Goal: Information Seeking & Learning: Understand process/instructions

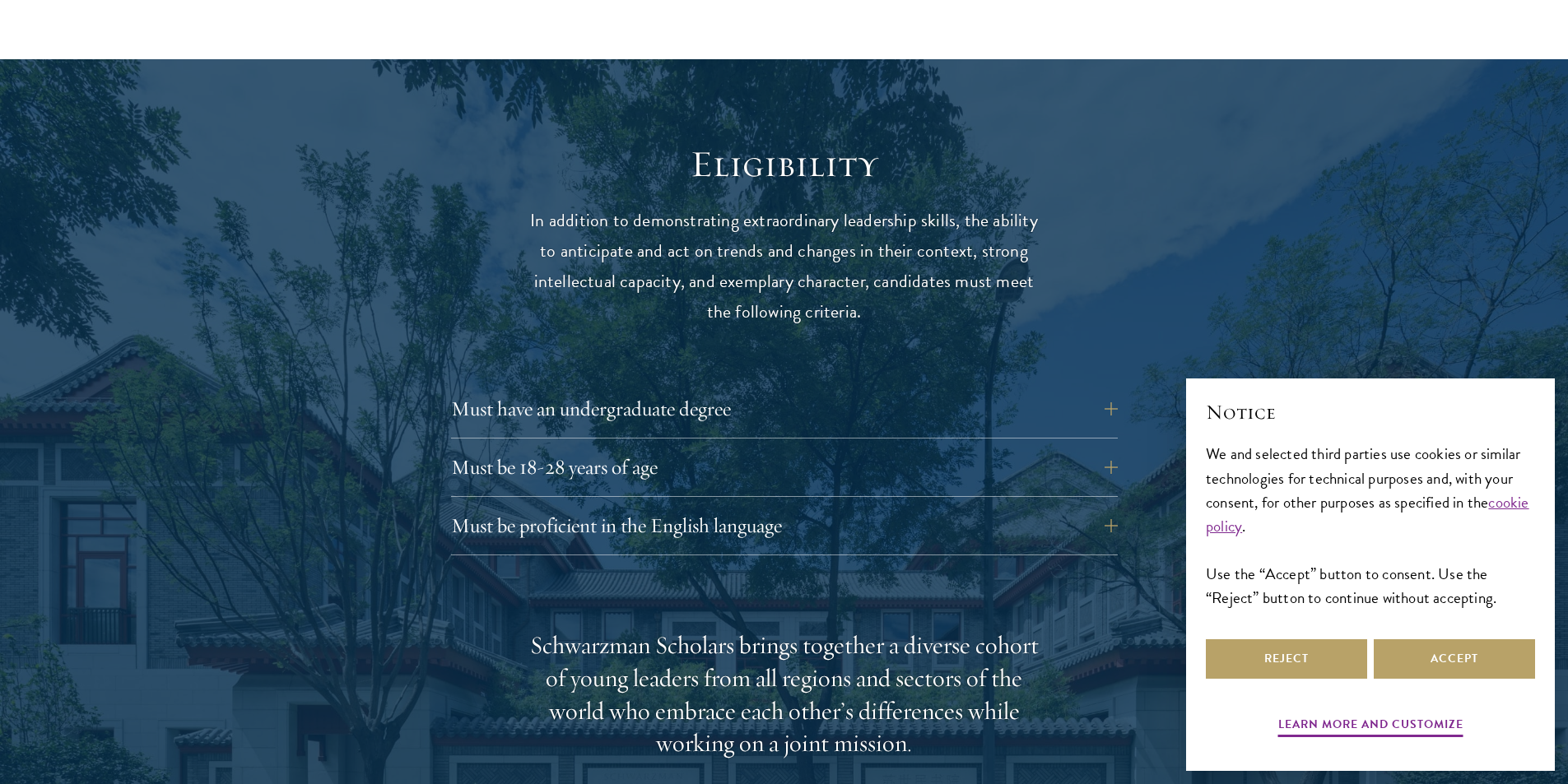
scroll to position [2056, 0]
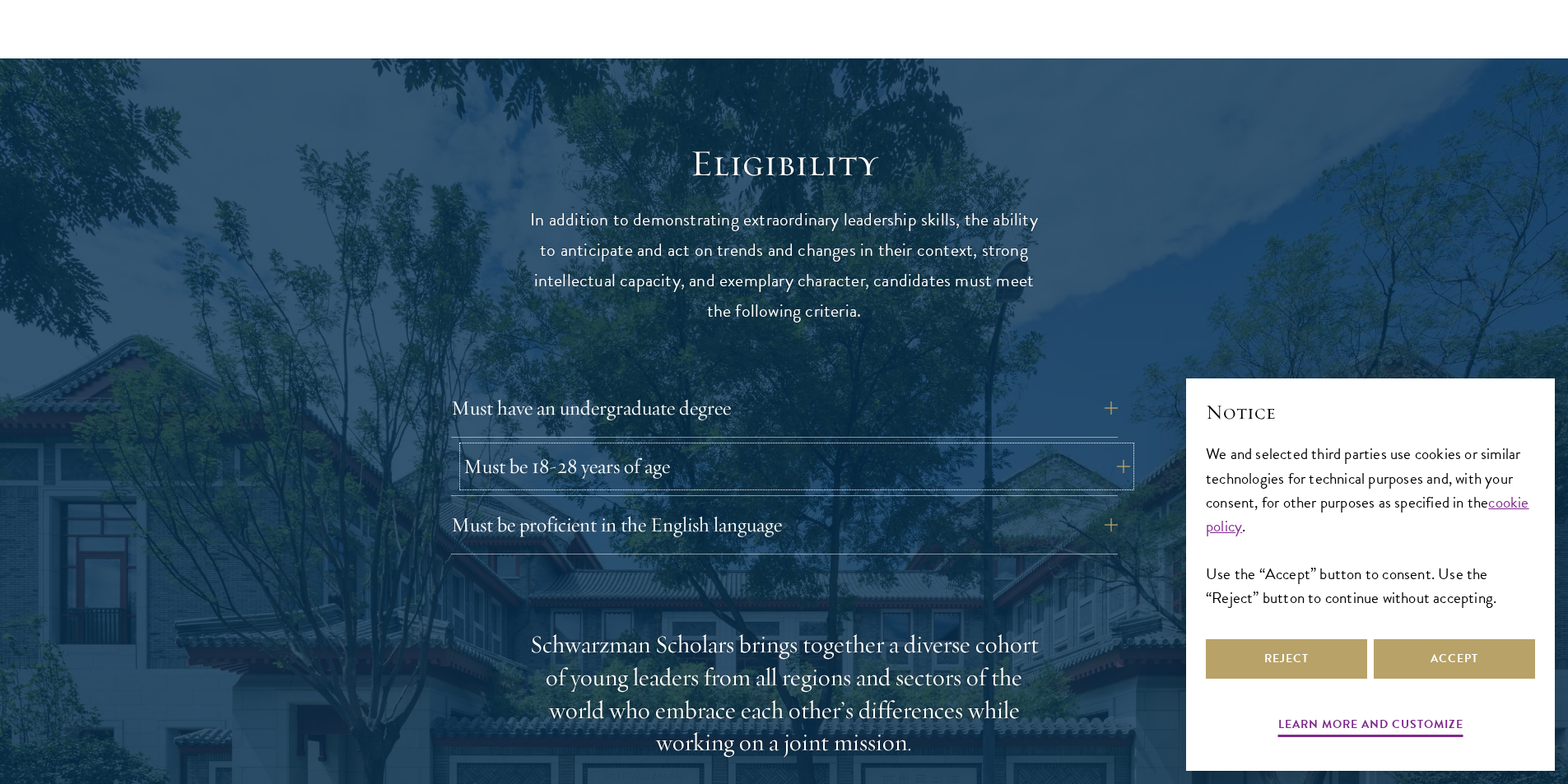
click at [1114, 446] on button "Must be 18-28 years of age" at bounding box center [797, 466] width 667 height 40
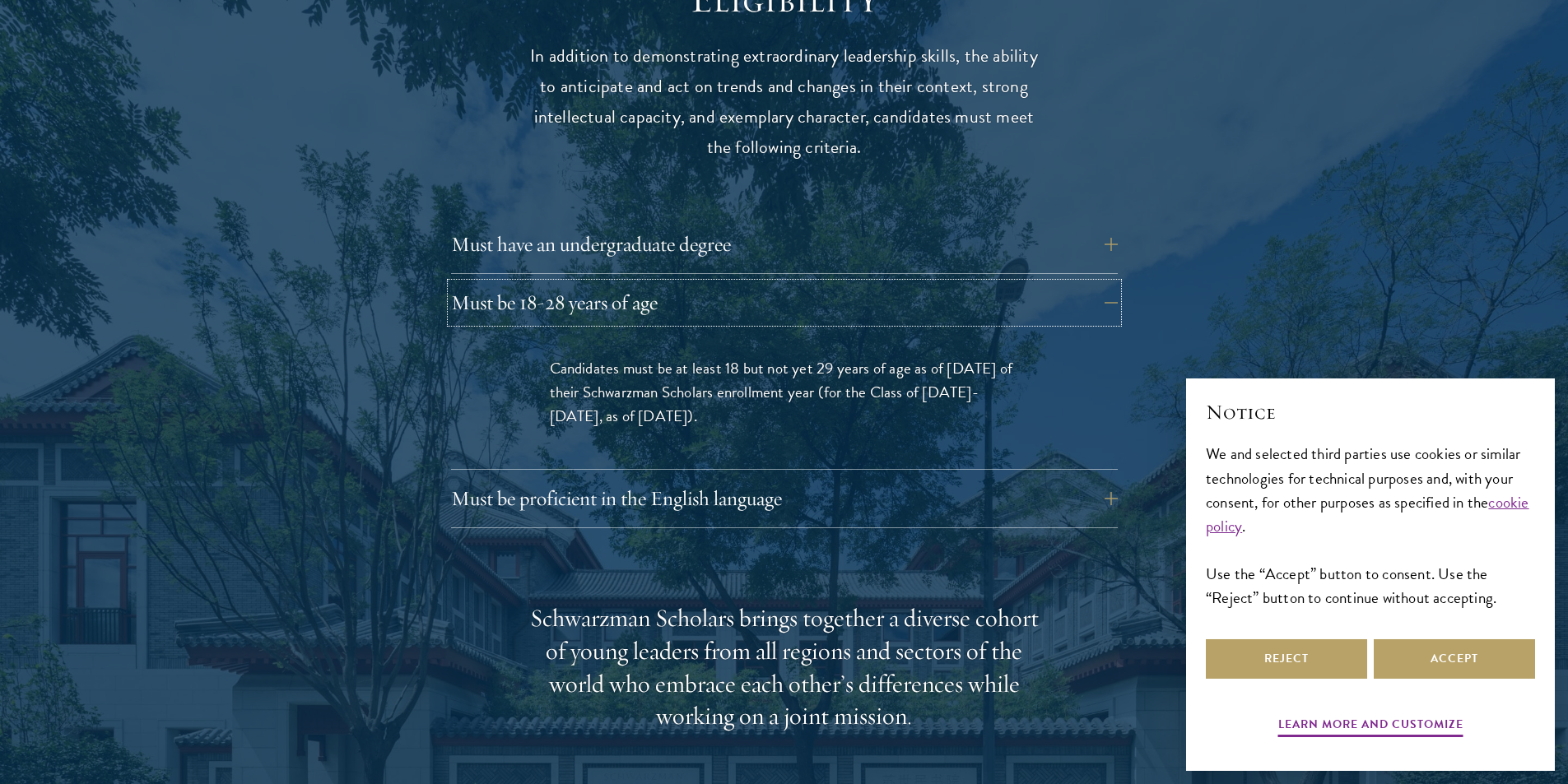
scroll to position [2220, 0]
click at [879, 478] on button "Must be proficient in the English language" at bounding box center [797, 497] width 667 height 40
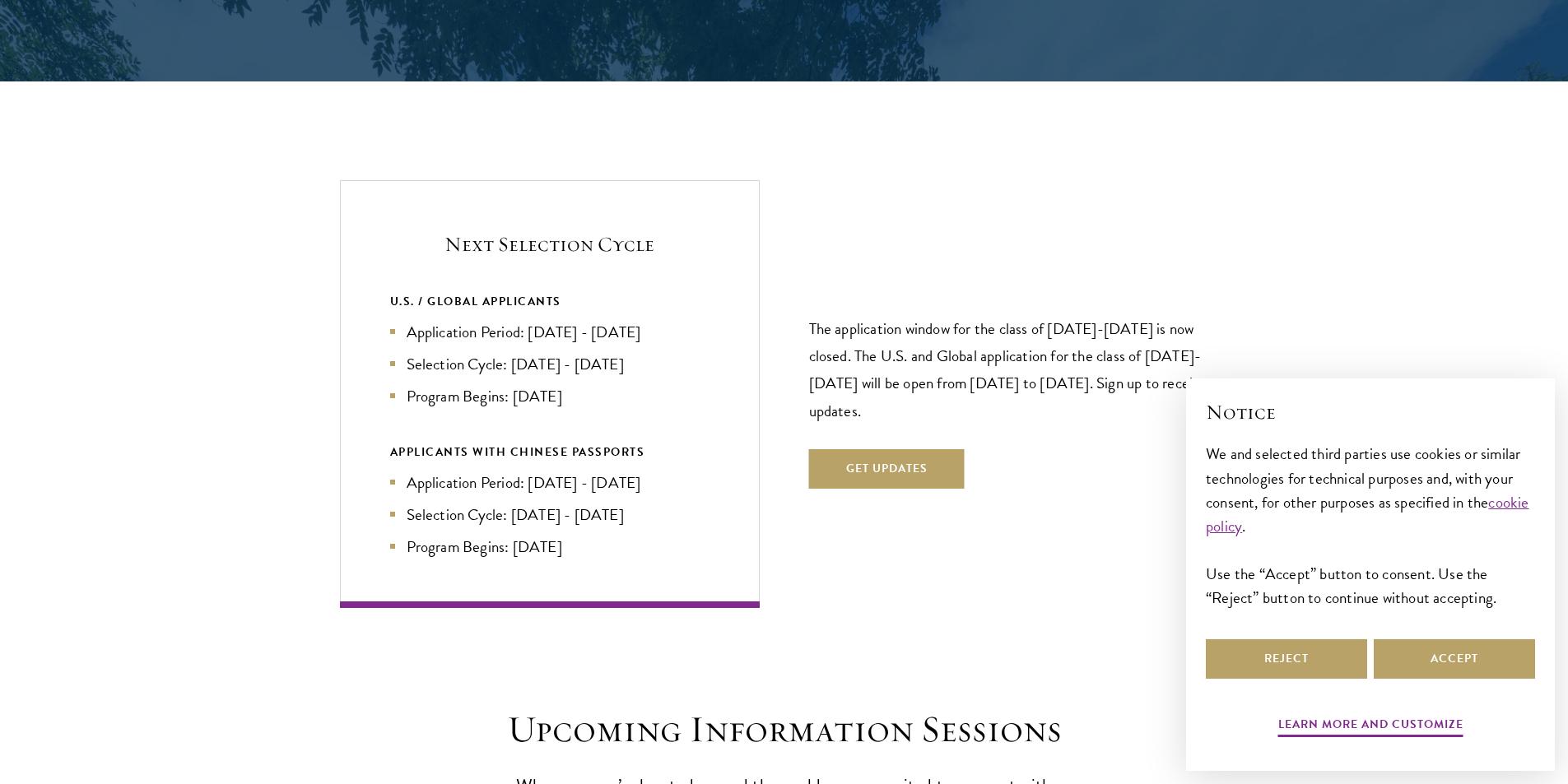
scroll to position [3865, 0]
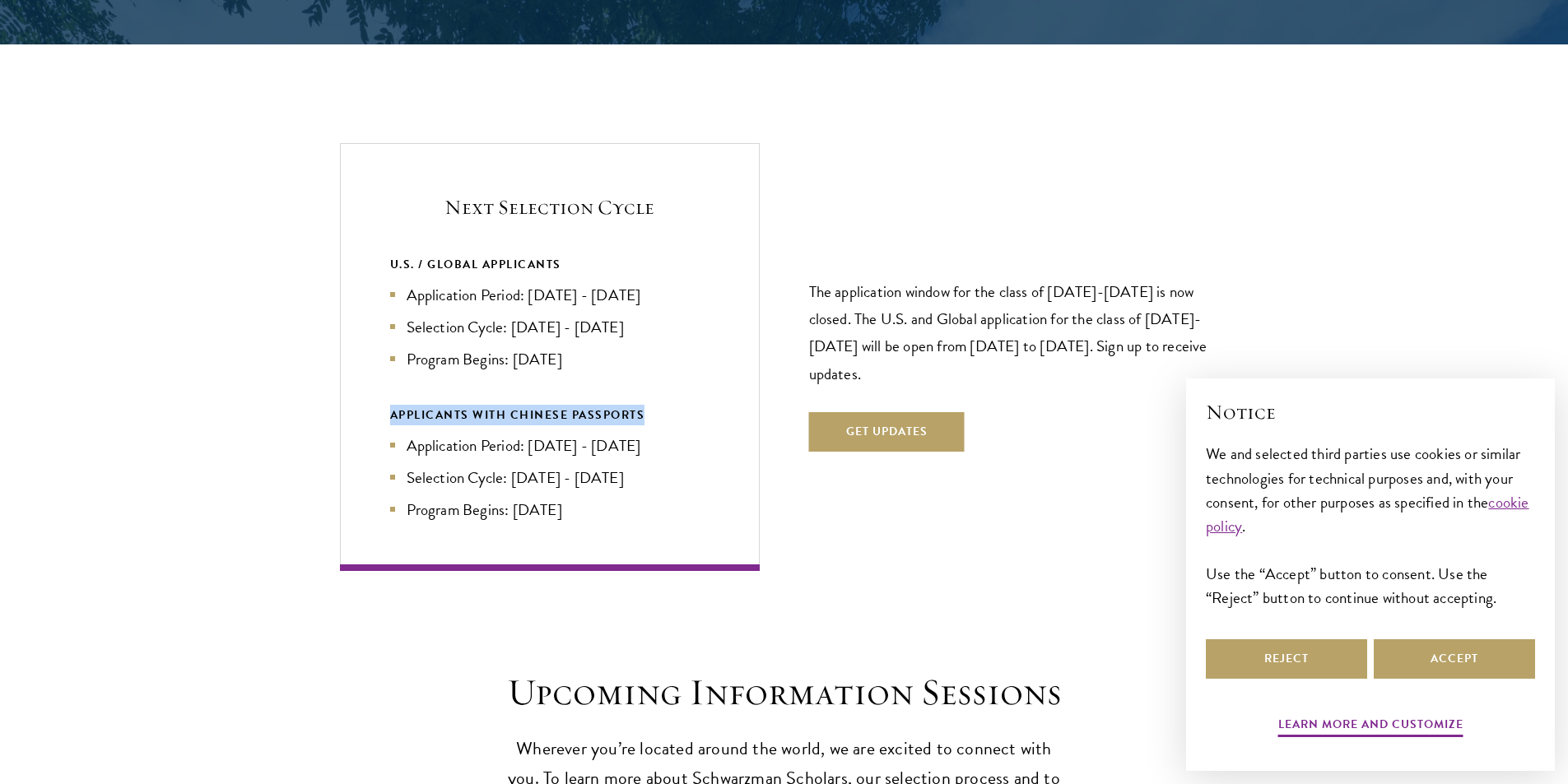
drag, startPoint x: 393, startPoint y: 383, endPoint x: 664, endPoint y: 375, distance: 271.1
click at [664, 405] on div "APPLICANTS WITH CHINESE PASSPORTS" at bounding box center [550, 415] width 319 height 20
click at [599, 365] on div "U.S. / GLOBAL APPLICANTS Application Period: Apr 2026 - Sep 2026 Selection Cycl…" at bounding box center [550, 387] width 319 height 266
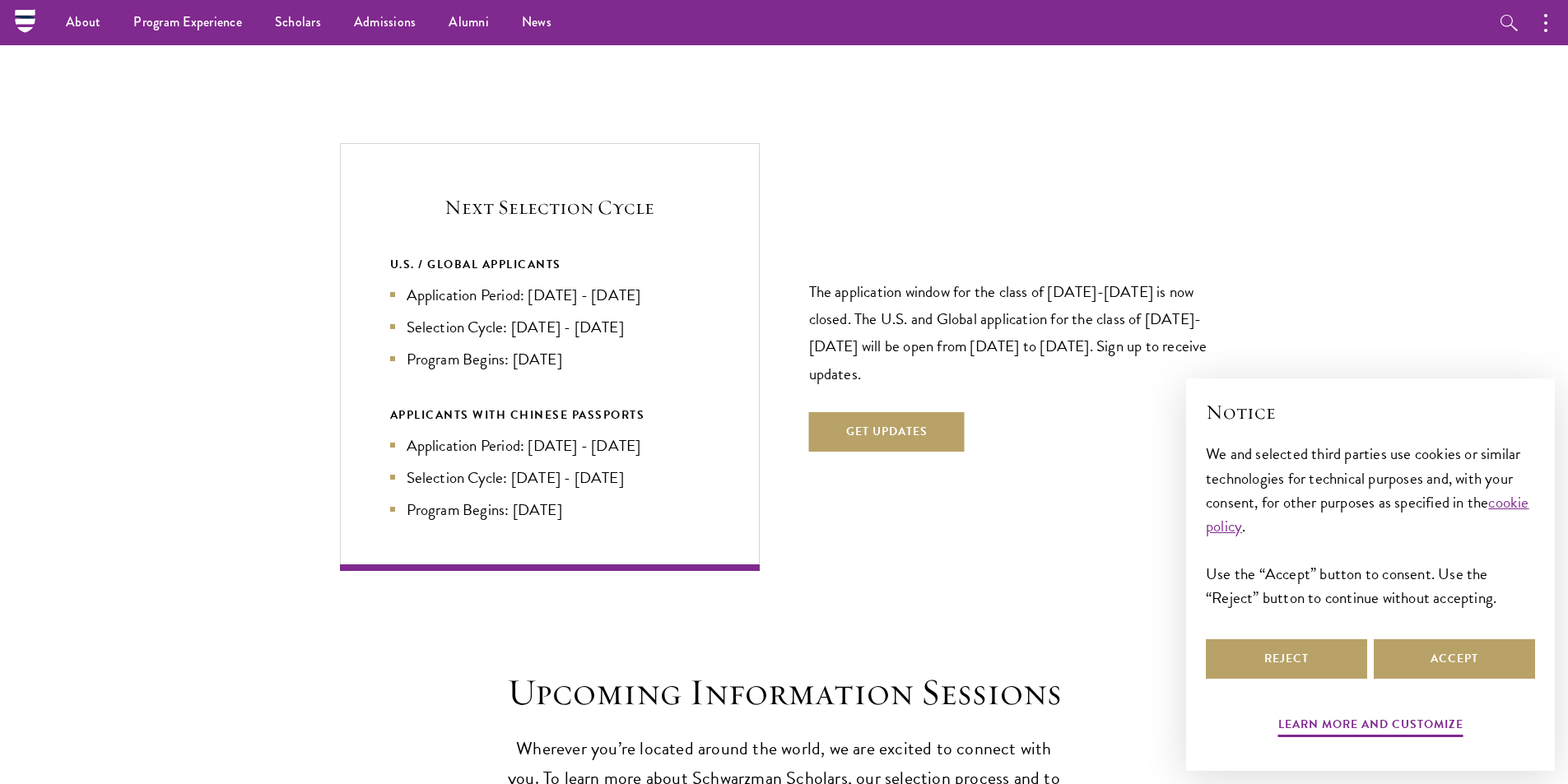
scroll to position [3784, 0]
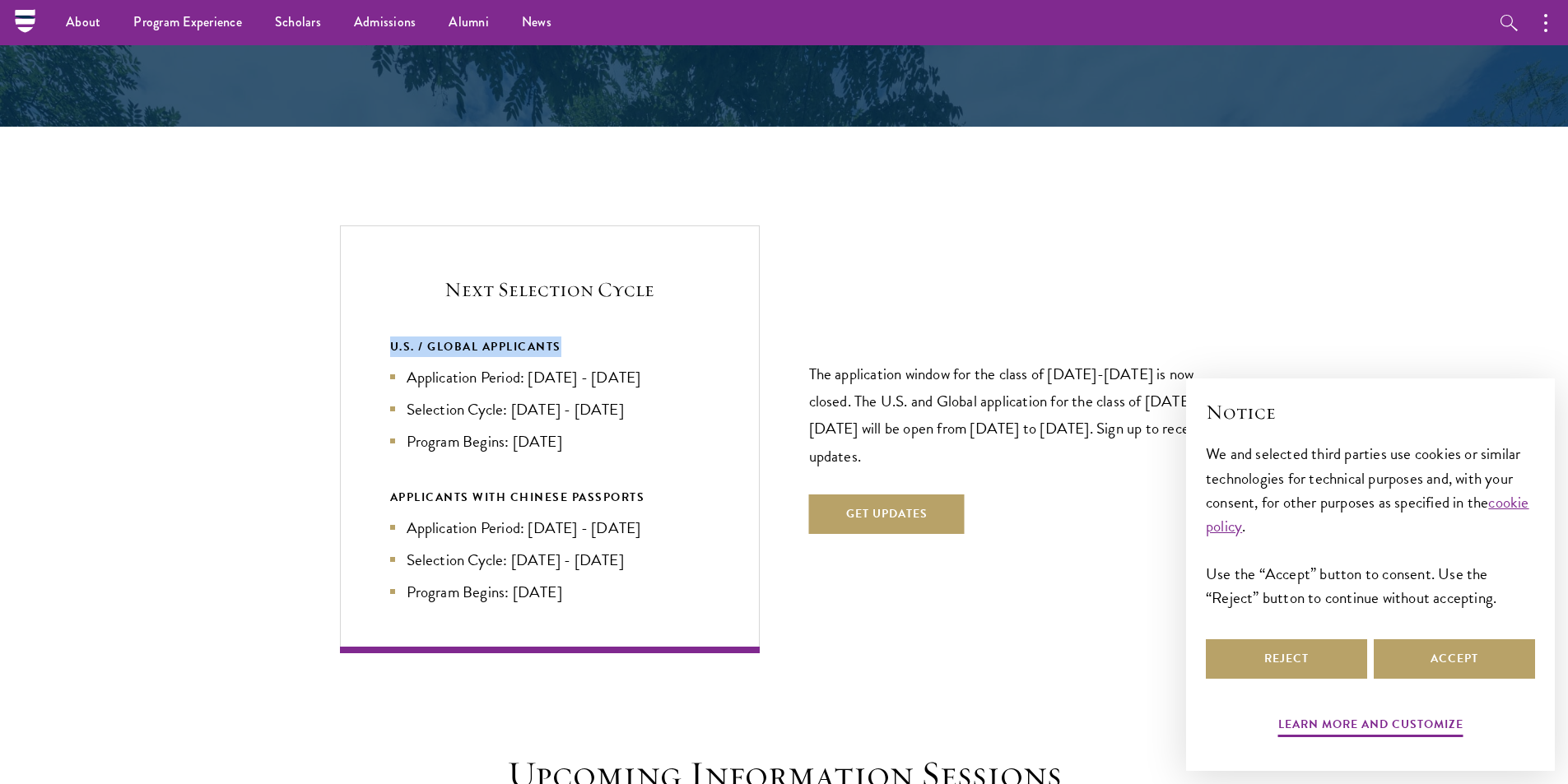
drag, startPoint x: 388, startPoint y: 310, endPoint x: 592, endPoint y: 316, distance: 204.1
click at [592, 316] on div "Next Selection Cycle U.S. / GLOBAL APPLICANTS Application Period: Apr 2026 - Se…" at bounding box center [550, 439] width 420 height 427
click at [514, 397] on li "Selection Cycle: Oct - Nov 2026" at bounding box center [550, 409] width 319 height 24
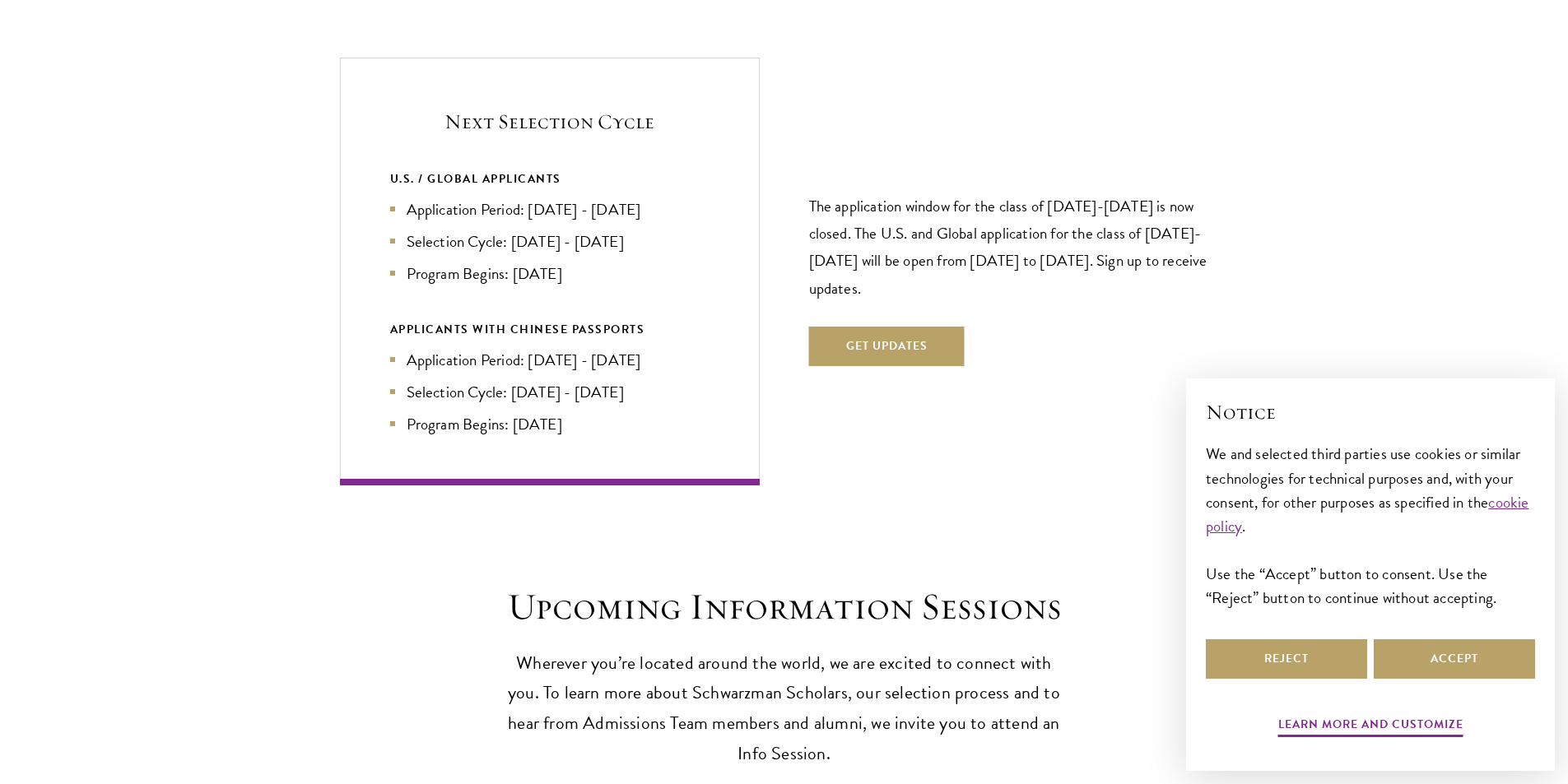
scroll to position [4195, 0]
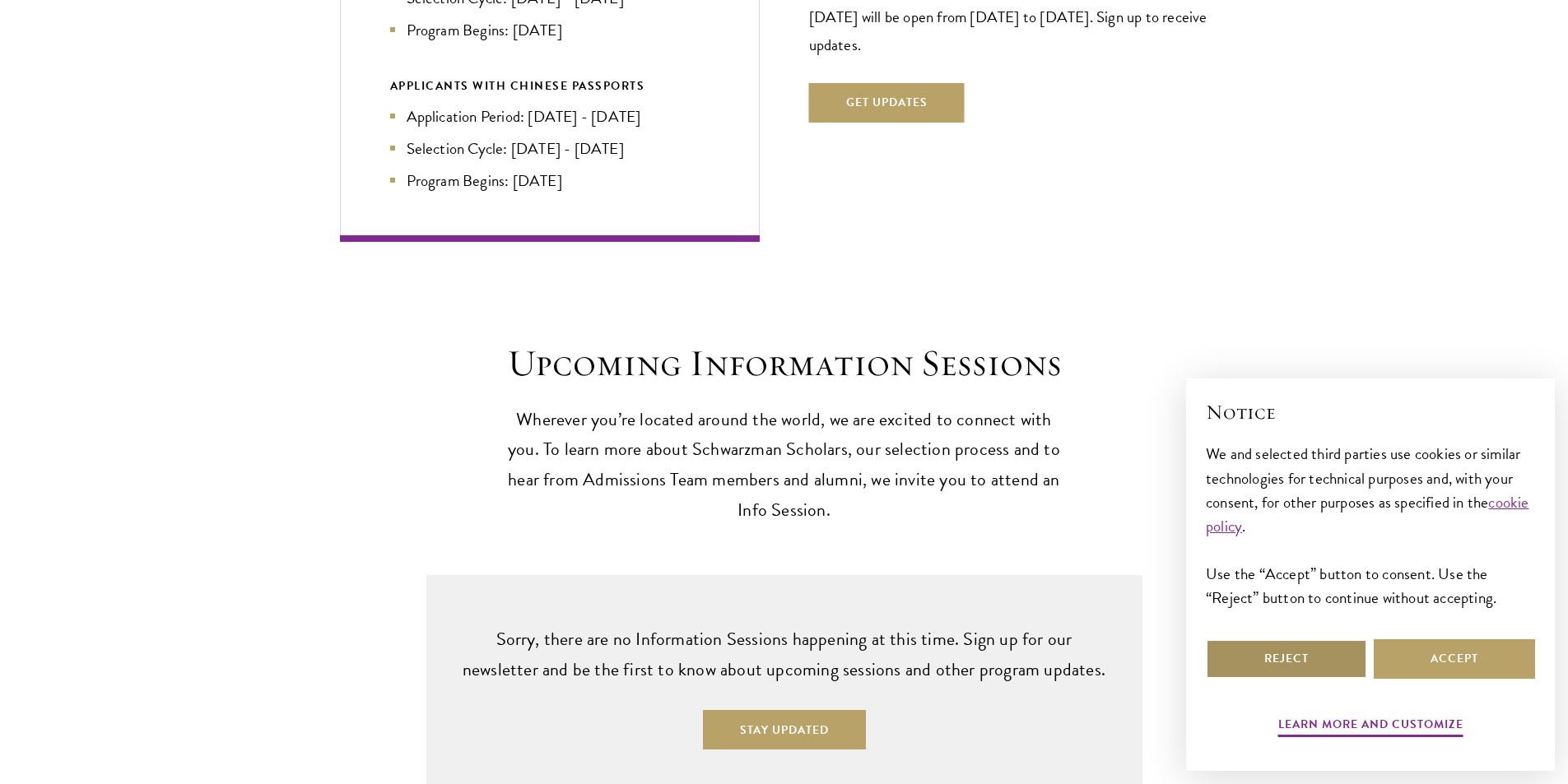
click at [1325, 655] on button "Reject" at bounding box center [1287, 659] width 162 height 40
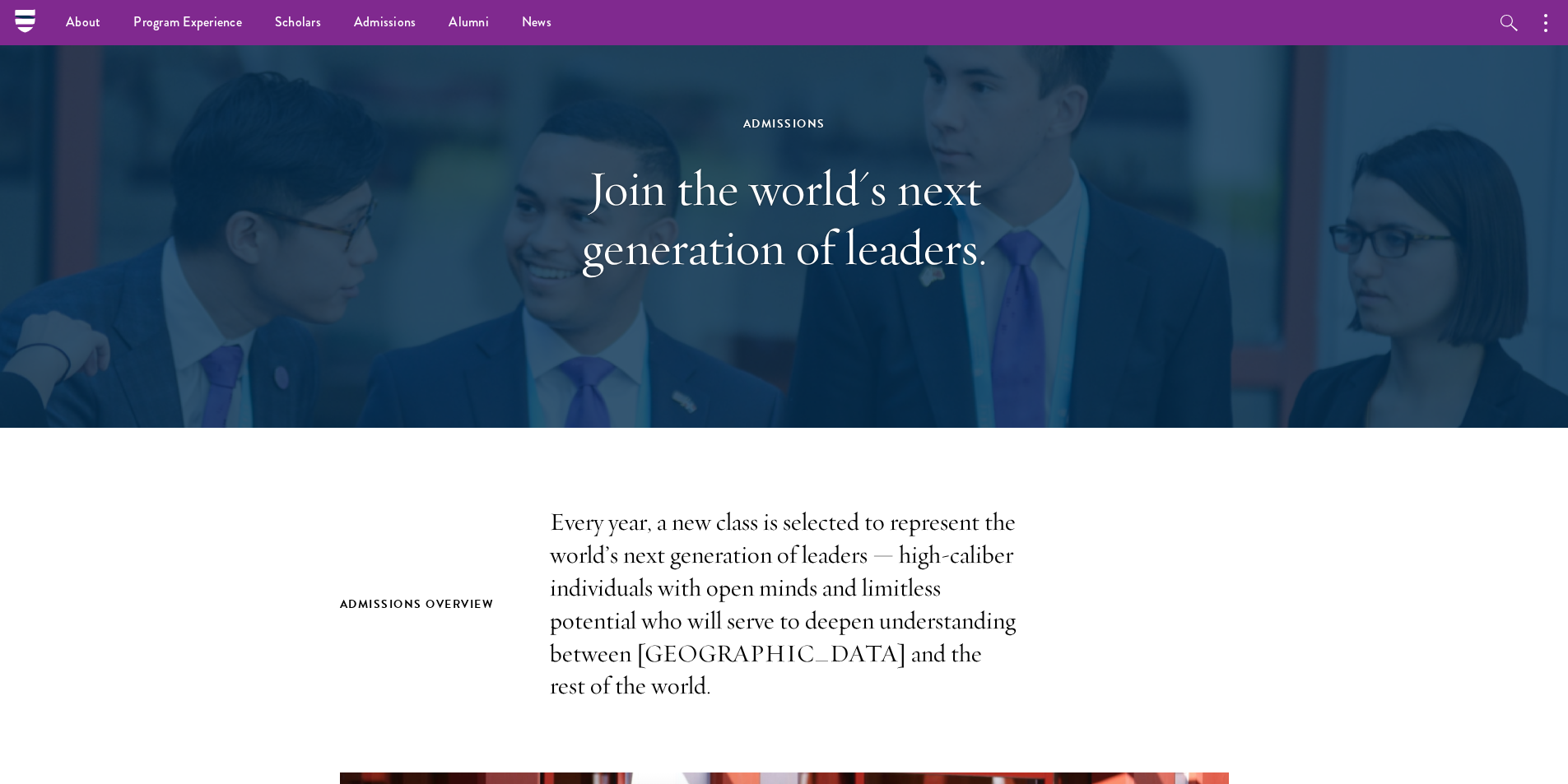
scroll to position [0, 0]
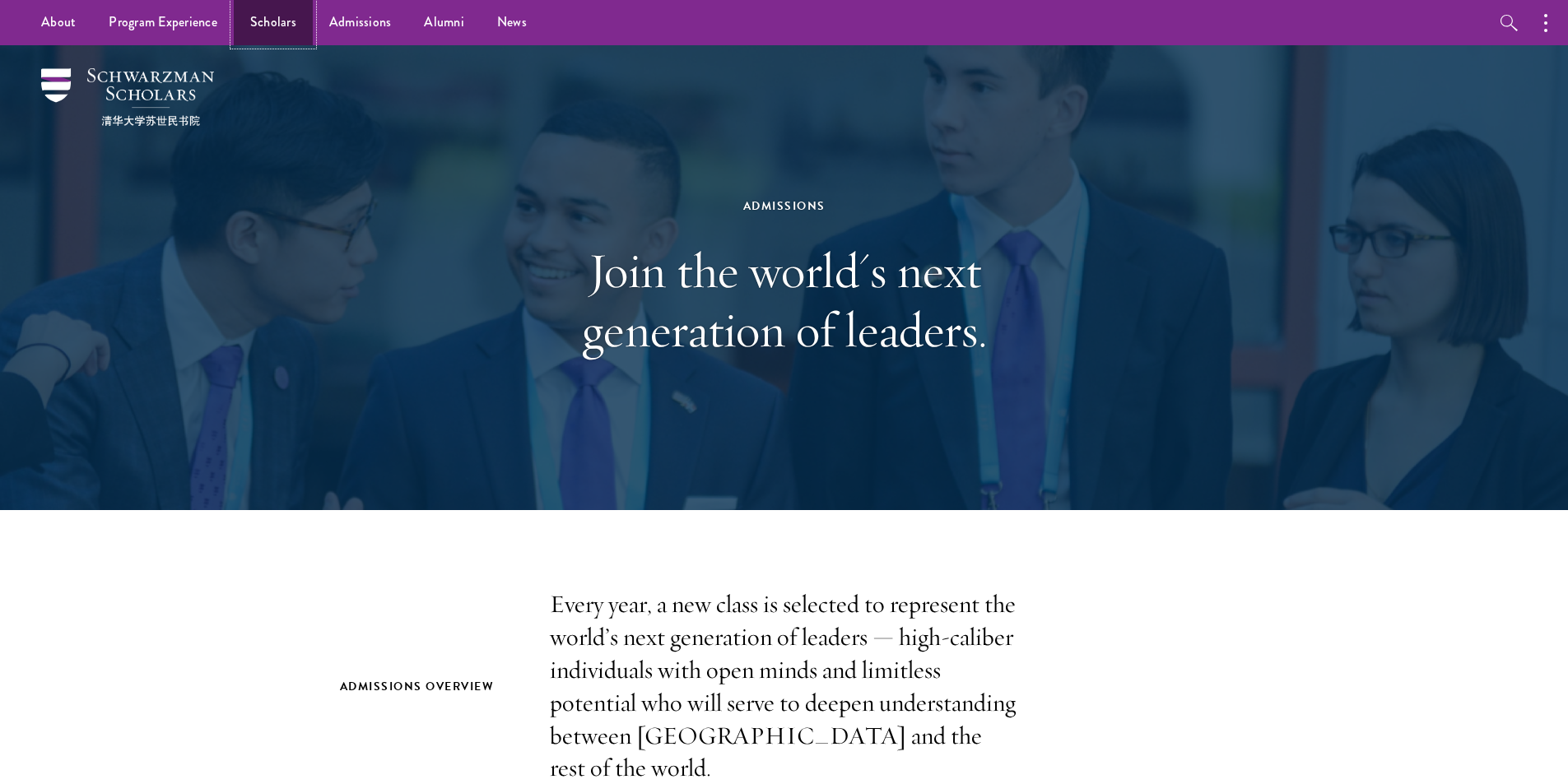
click at [275, 23] on link "Scholars" at bounding box center [273, 22] width 79 height 45
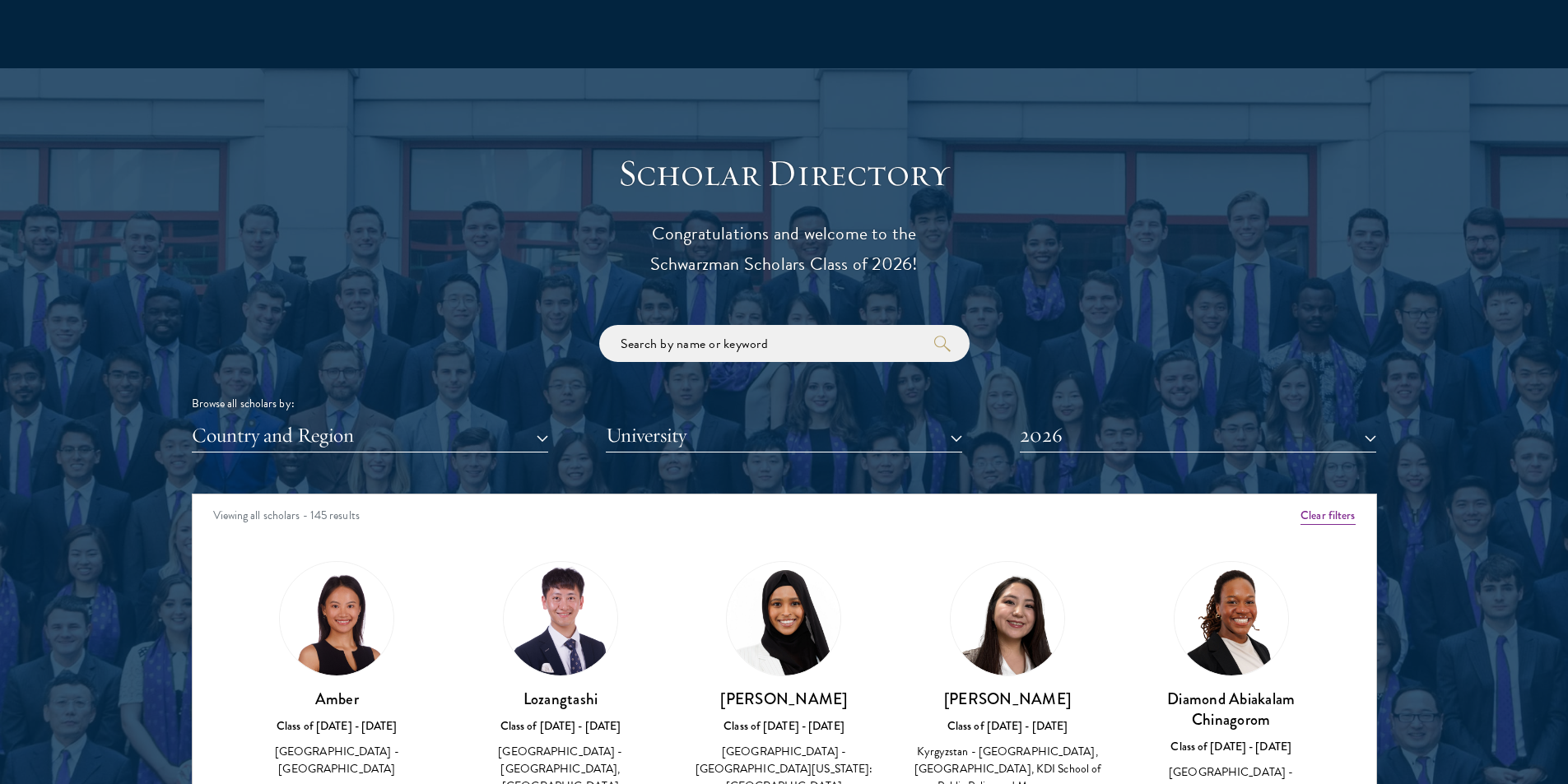
scroll to position [1727, 0]
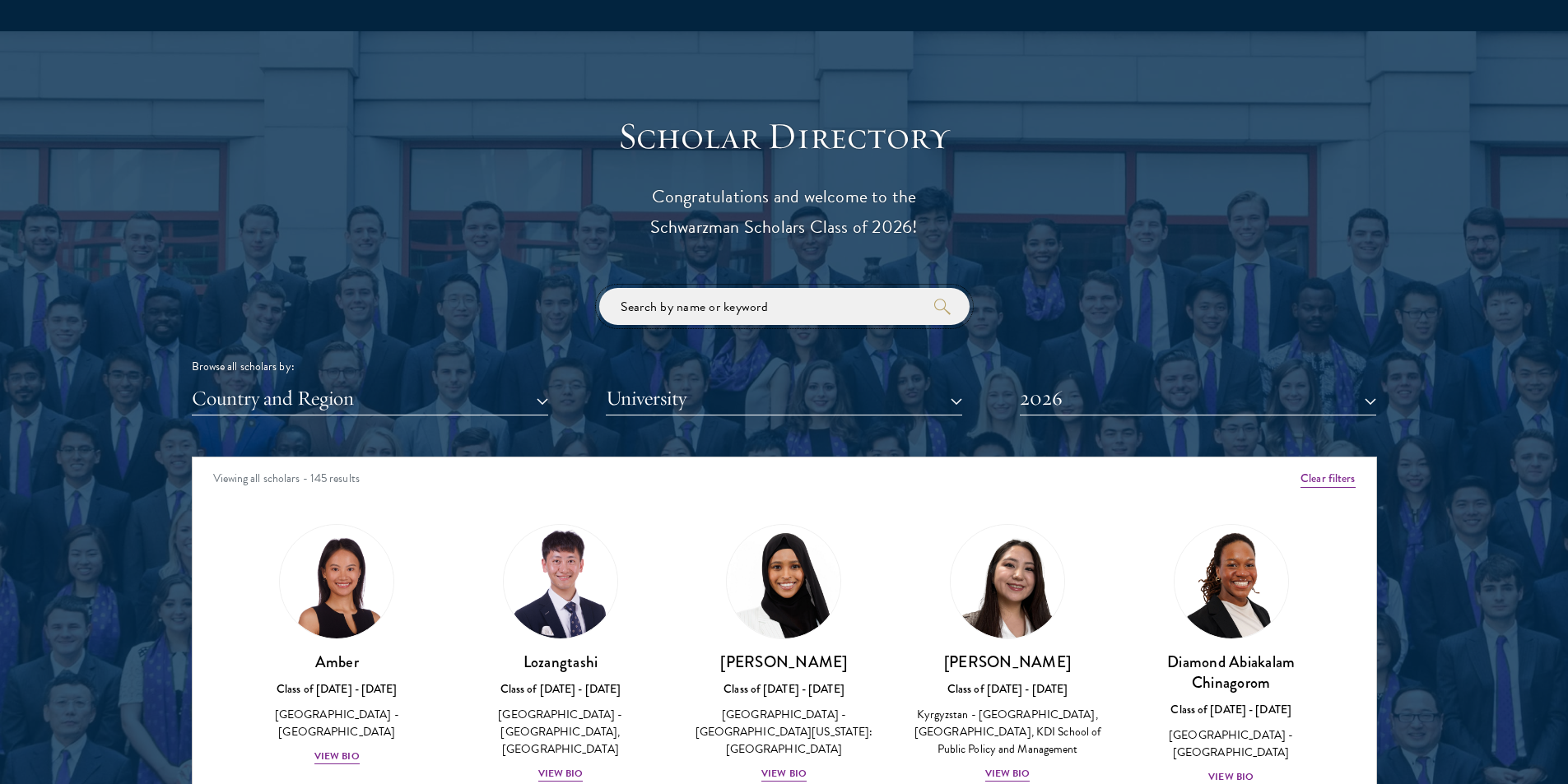
click at [744, 311] on input "search" at bounding box center [784, 306] width 370 height 37
click at [508, 256] on div "Scholar Directory Congratulations and welcome to the Schwarzman Scholars Class …" at bounding box center [784, 531] width 1185 height 836
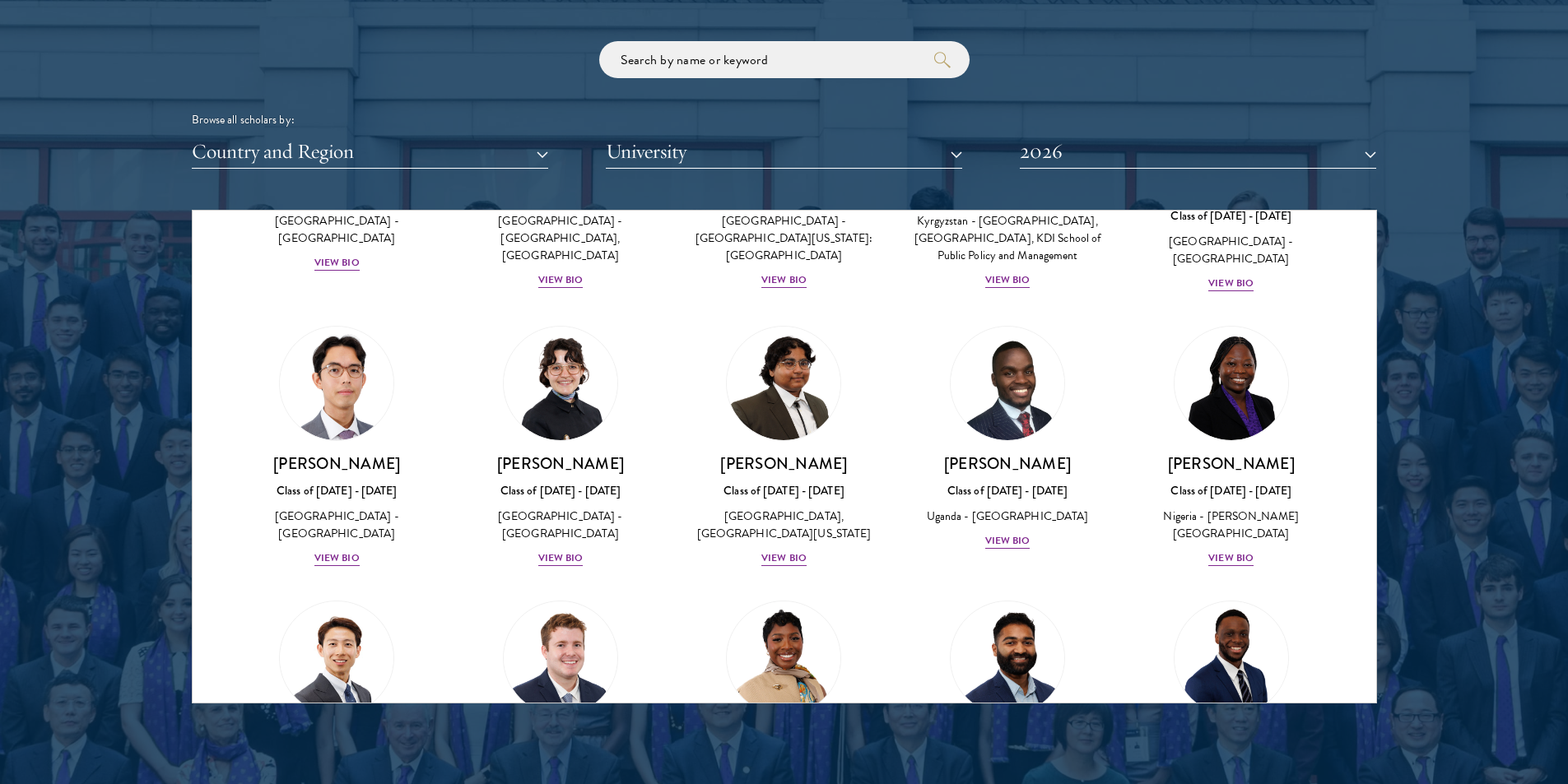
scroll to position [411, 0]
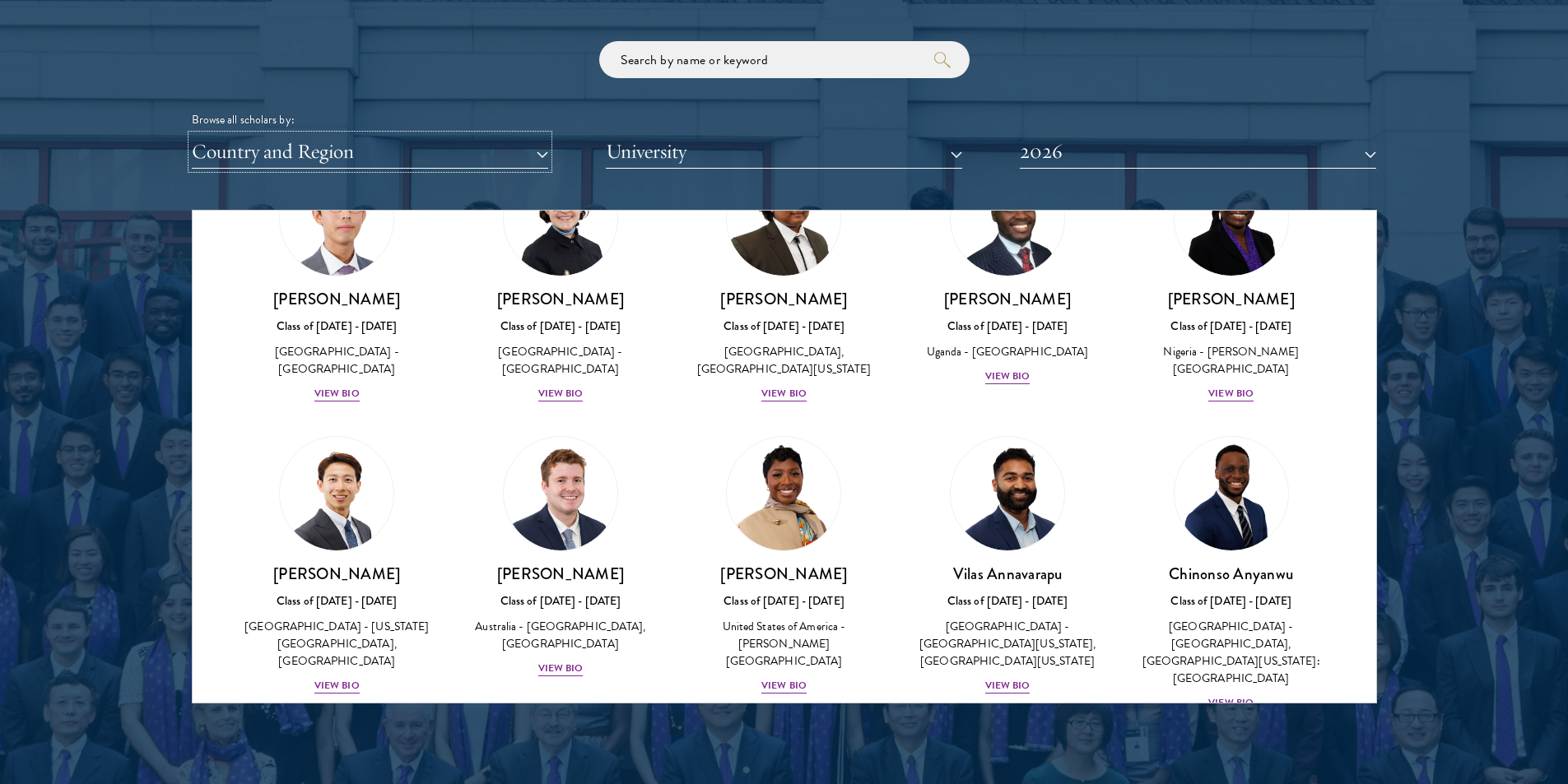
click at [522, 160] on button "Country and Region" at bounding box center [370, 151] width 356 height 33
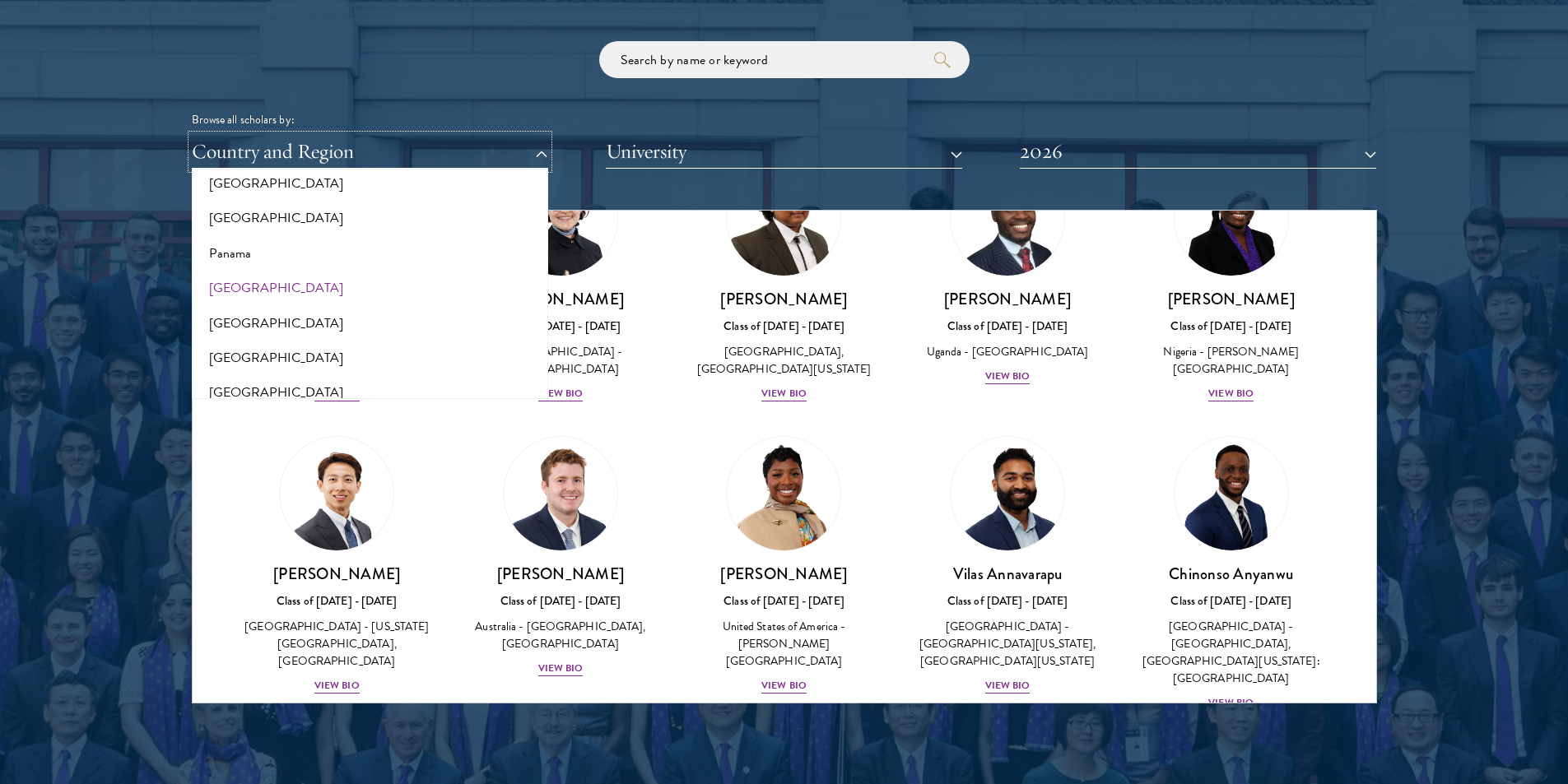
scroll to position [2385, 0]
click at [233, 225] on button "[GEOGRAPHIC_DATA]" at bounding box center [369, 219] width 346 height 34
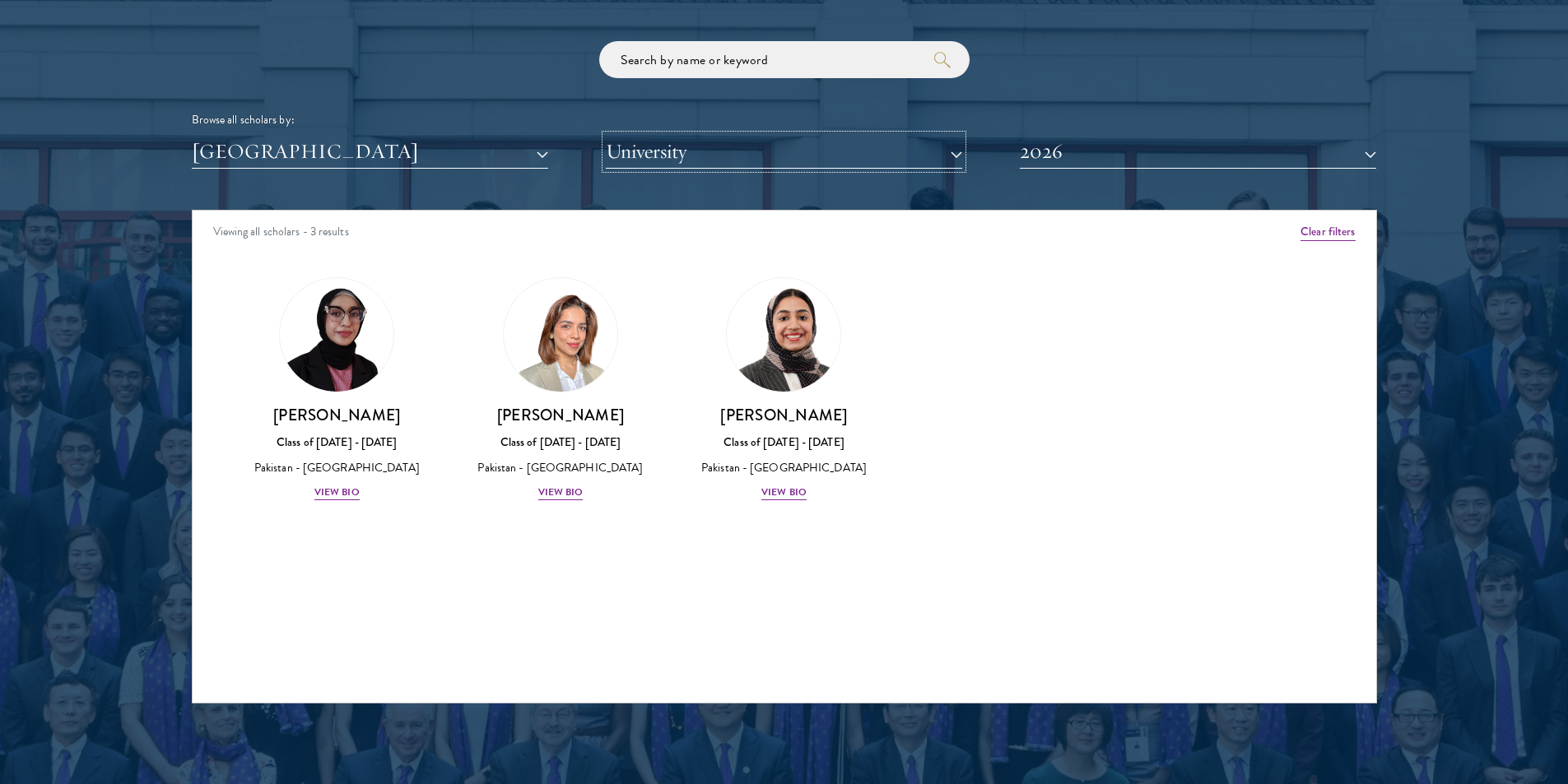
click at [895, 147] on button "University" at bounding box center [784, 151] width 356 height 33
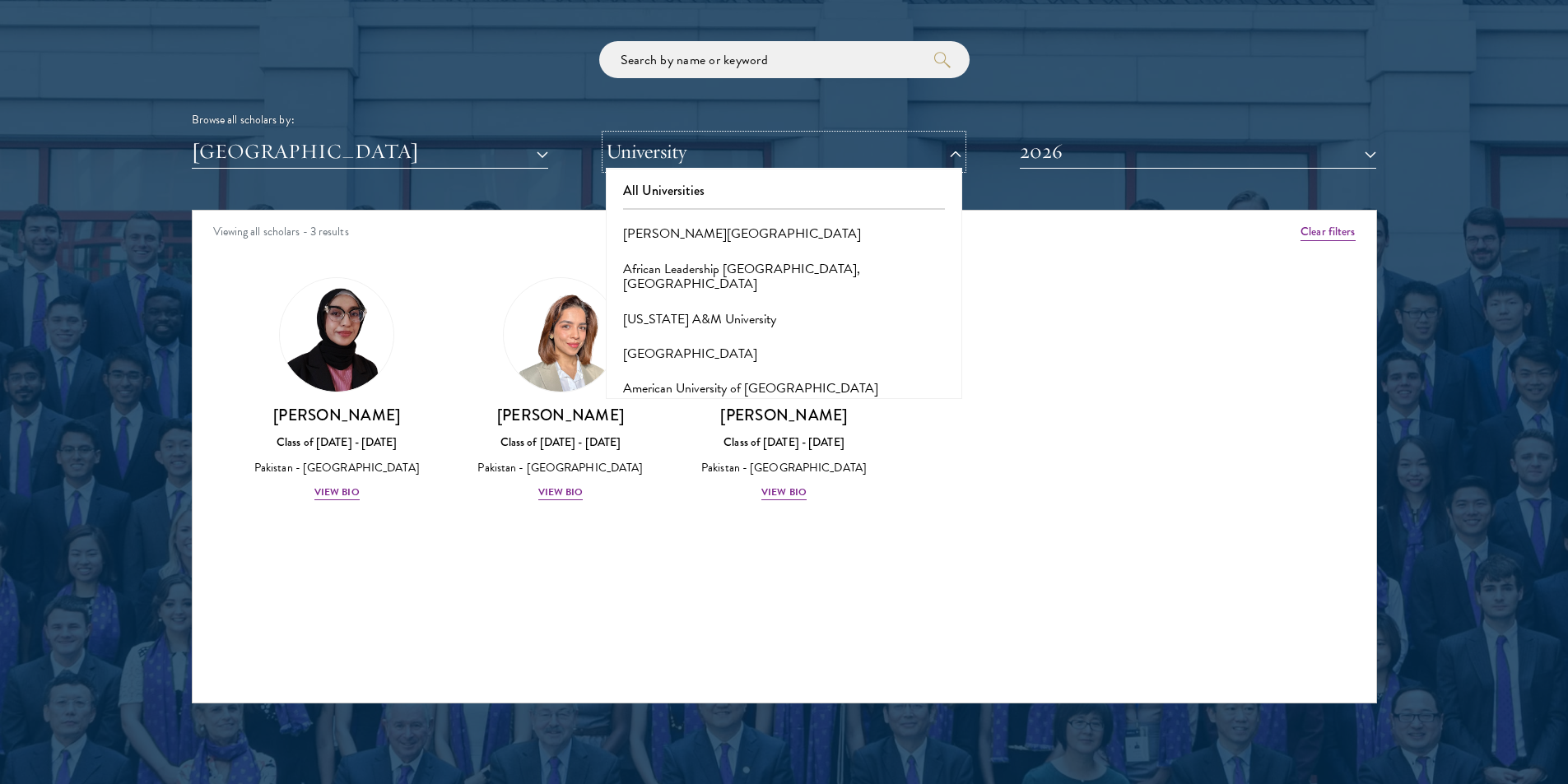
click at [896, 146] on button "University" at bounding box center [784, 151] width 356 height 33
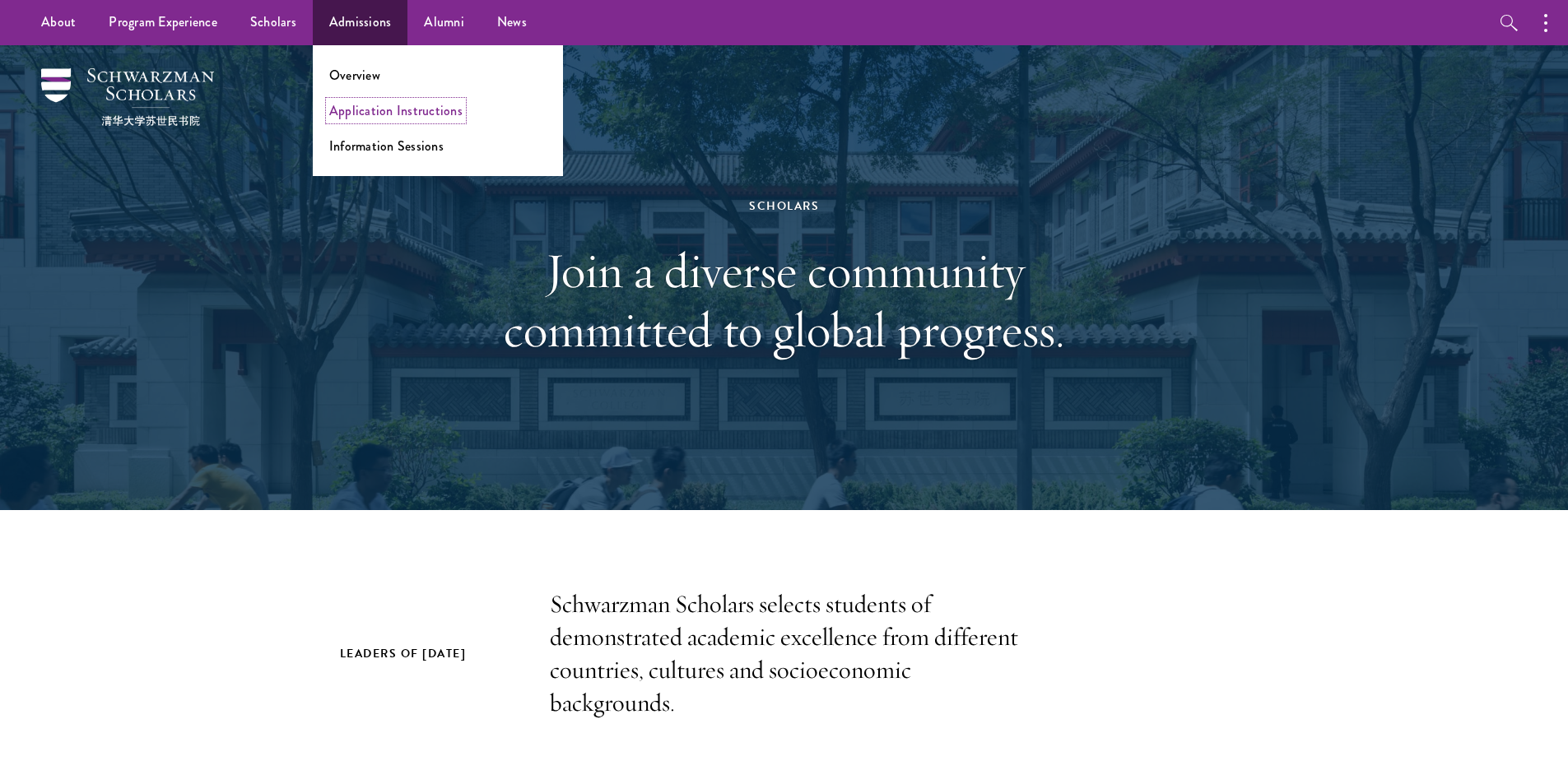
click at [380, 112] on link "Application Instructions" at bounding box center [396, 110] width 134 height 19
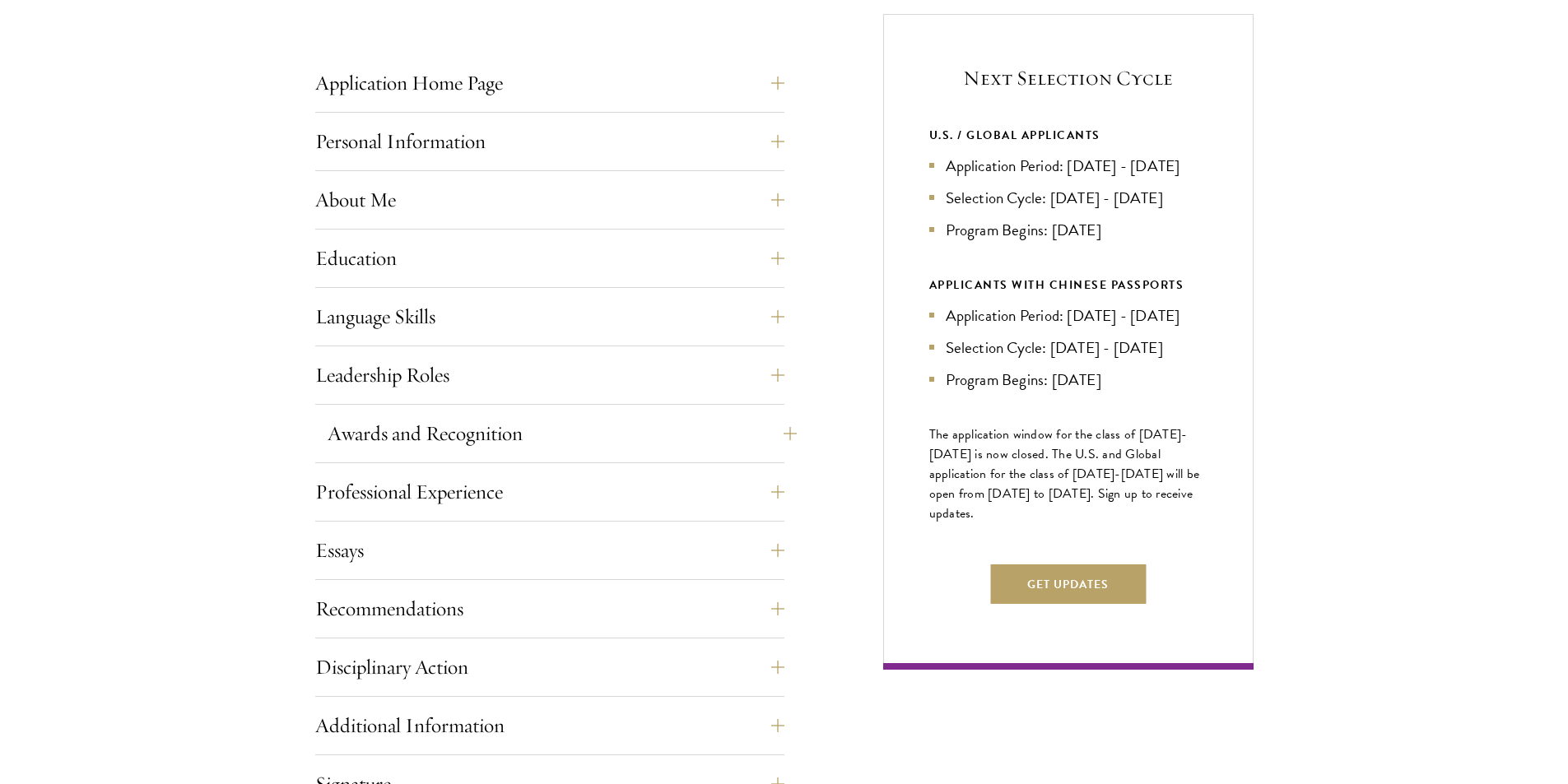
scroll to position [658, 0]
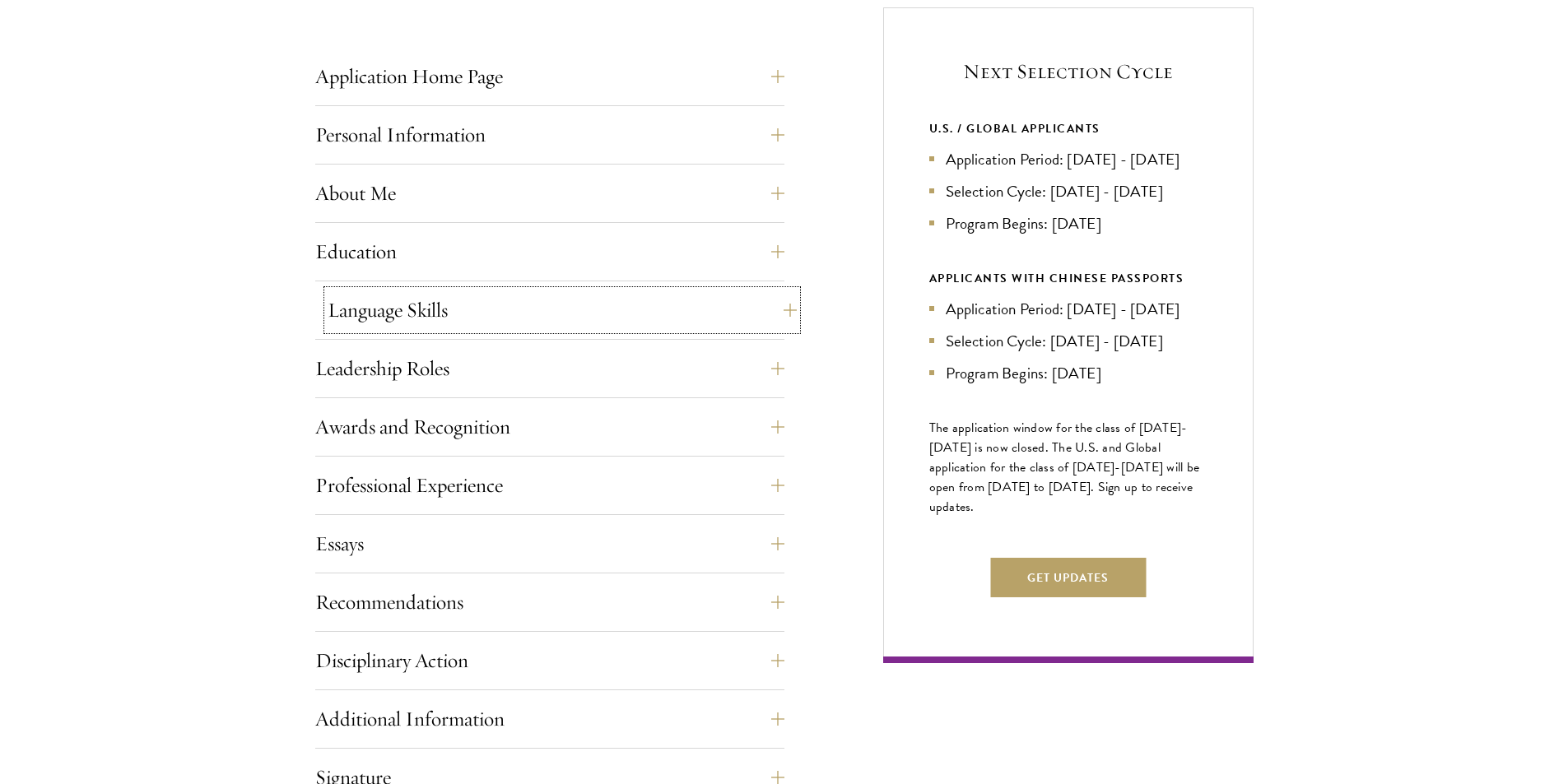
click at [549, 315] on button "Language Skills" at bounding box center [562, 310] width 469 height 40
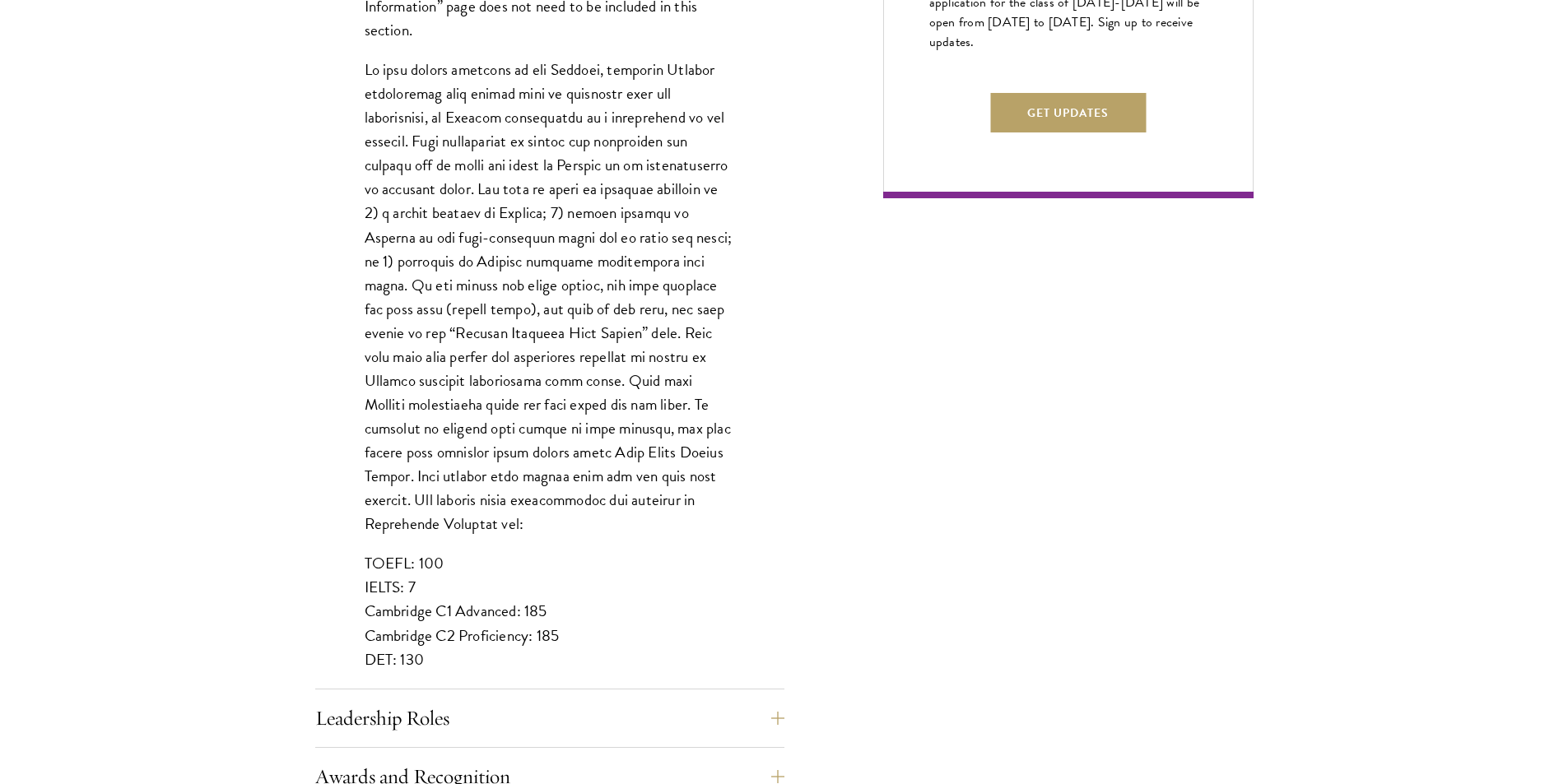
scroll to position [1151, 0]
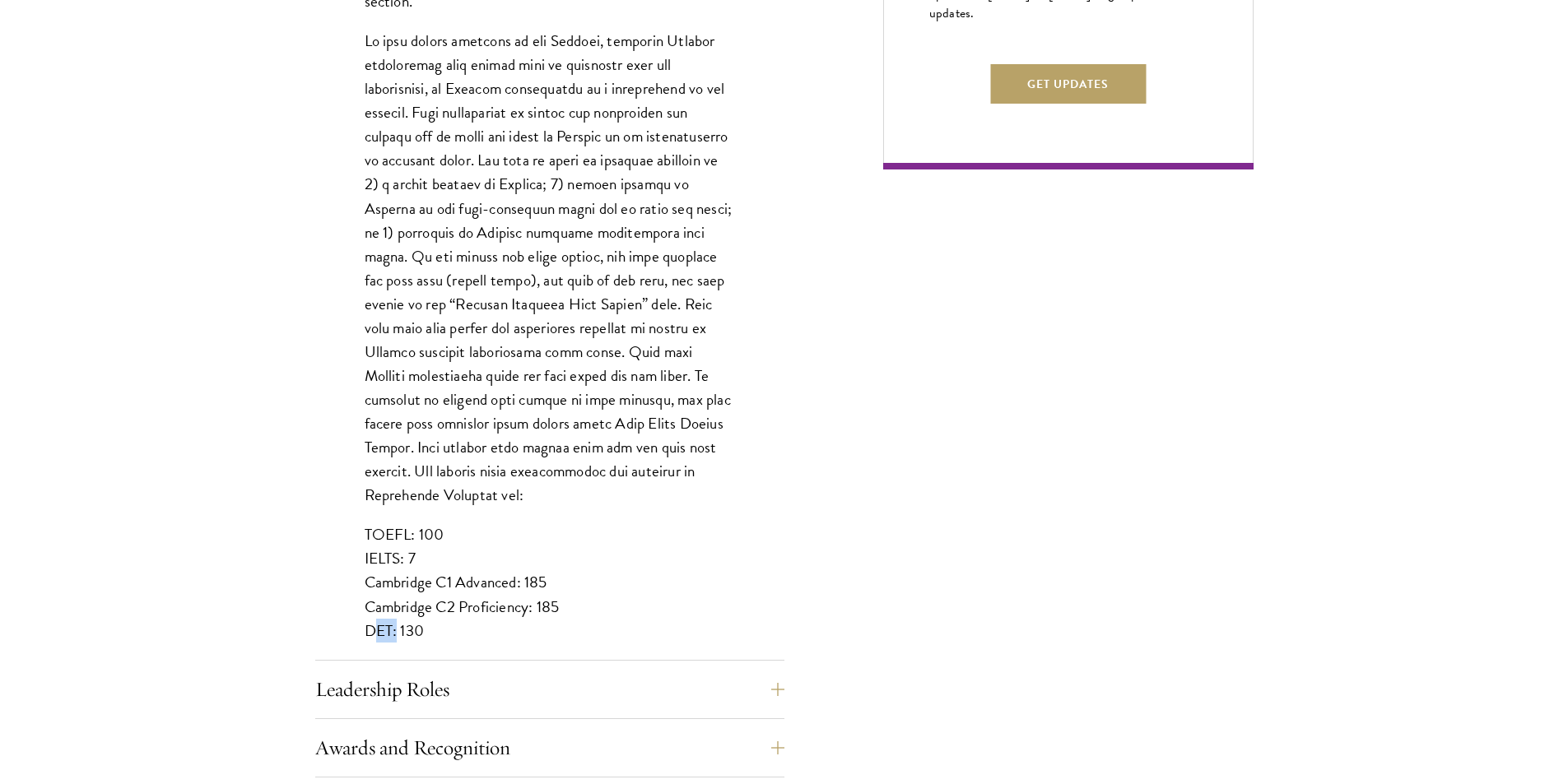
drag, startPoint x: 366, startPoint y: 606, endPoint x: 390, endPoint y: 601, distance: 24.5
click at [390, 601] on p "TOEFL: 100 IELTS: 7 Cambridge C1 Advanced: 185 Cambridge C2 Proficiency: 185 DE…" at bounding box center [550, 582] width 370 height 120
copy p "DET"
